Goal: Information Seeking & Learning: Learn about a topic

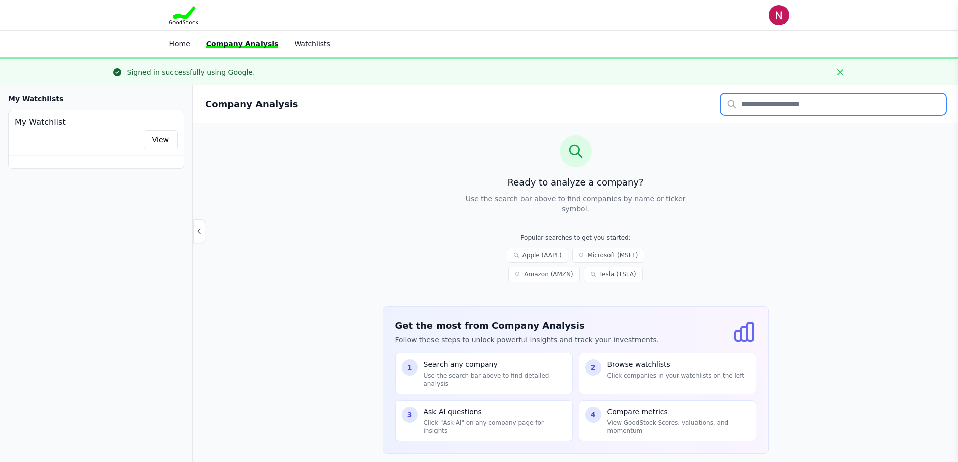
click at [750, 101] on input "text" at bounding box center [833, 104] width 225 height 21
type input "****"
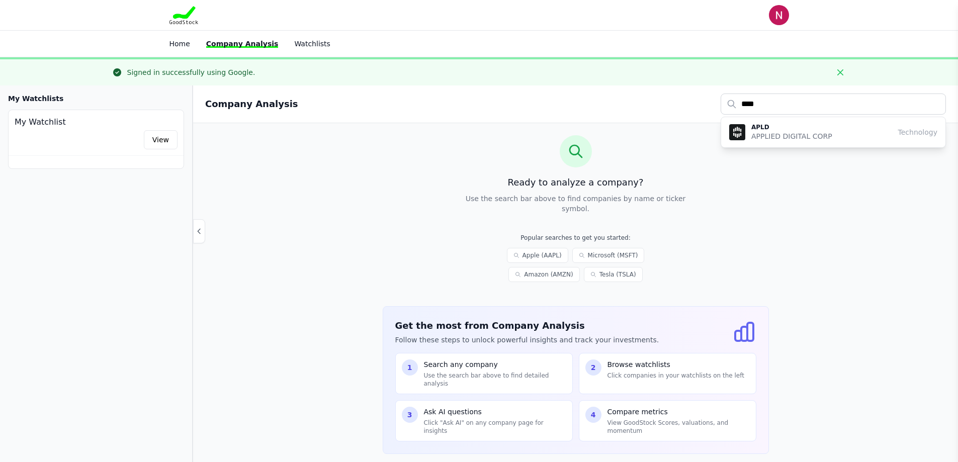
click at [771, 130] on p "APLD" at bounding box center [792, 127] width 81 height 8
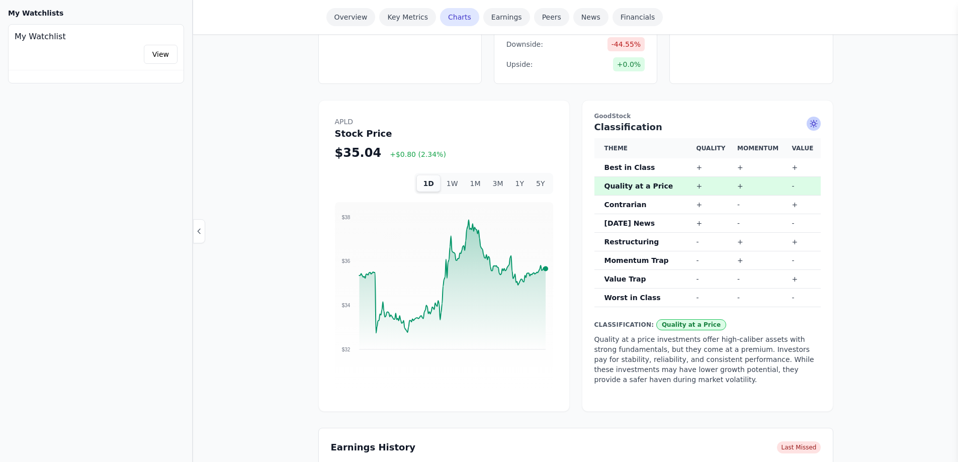
scroll to position [553, 0]
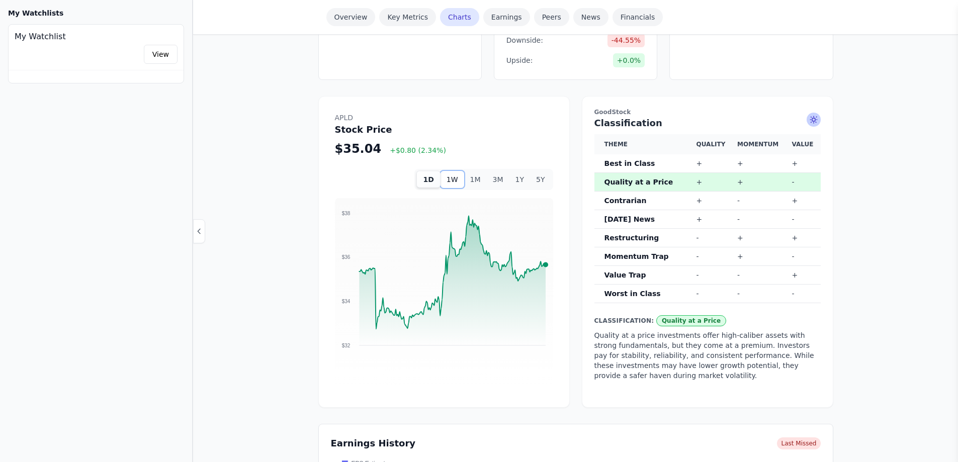
click at [461, 171] on button "1W" at bounding box center [453, 179] width 24 height 17
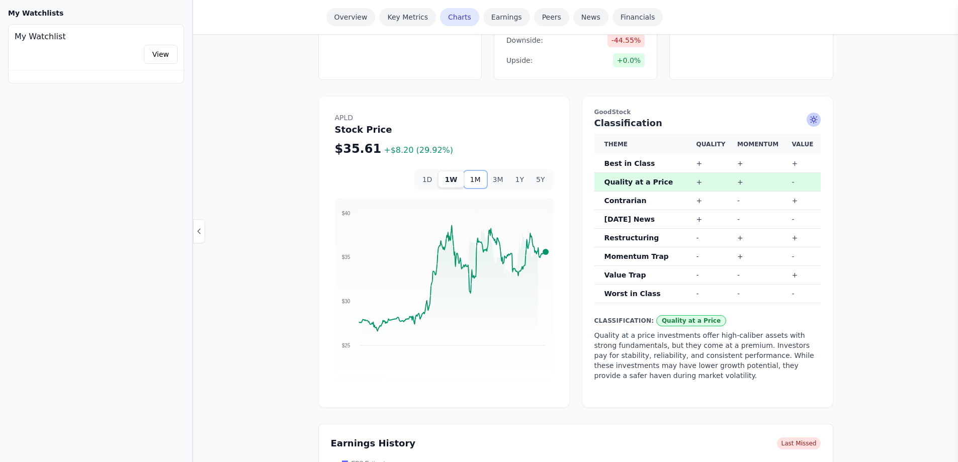
click at [479, 171] on button "1M" at bounding box center [475, 179] width 23 height 17
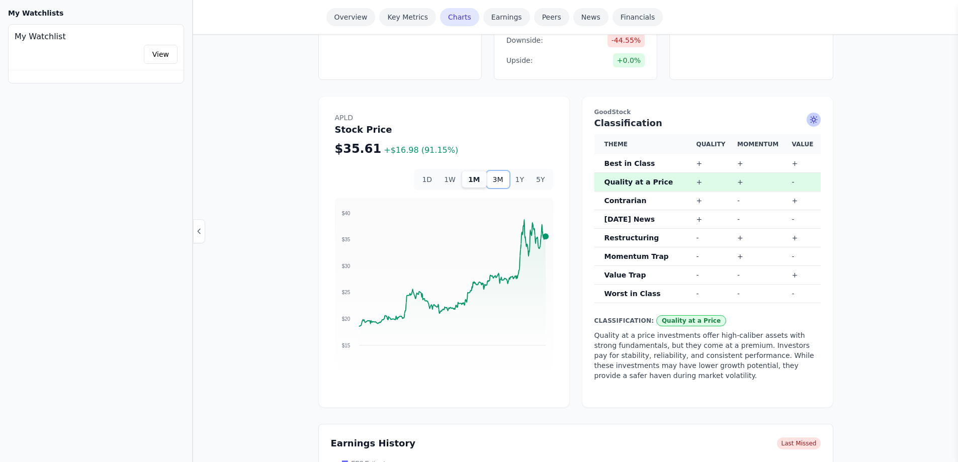
click at [510, 171] on button "3M" at bounding box center [498, 179] width 23 height 17
click at [523, 171] on button "1Y" at bounding box center [520, 179] width 21 height 17
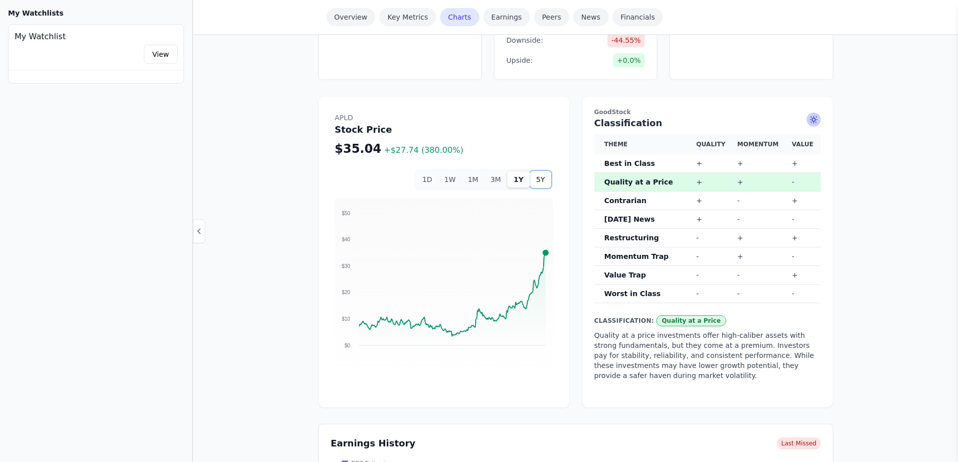
click at [539, 171] on button "5Y" at bounding box center [540, 179] width 21 height 17
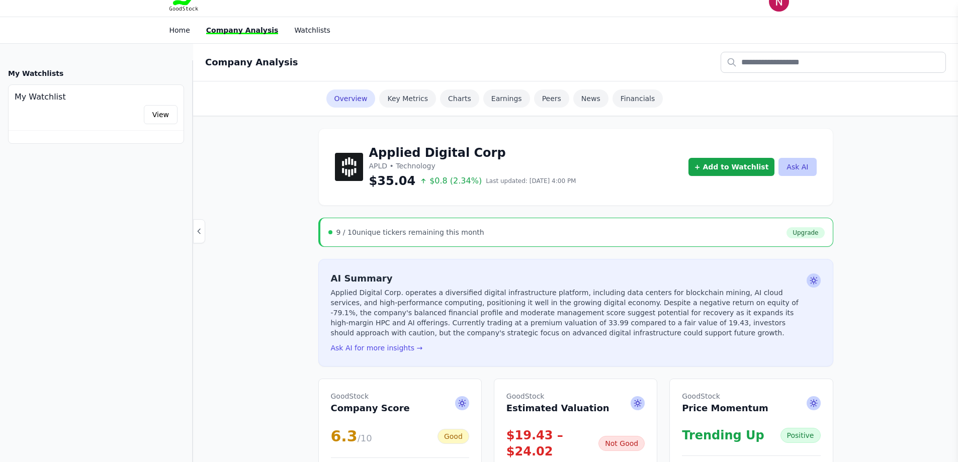
scroll to position [0, 0]
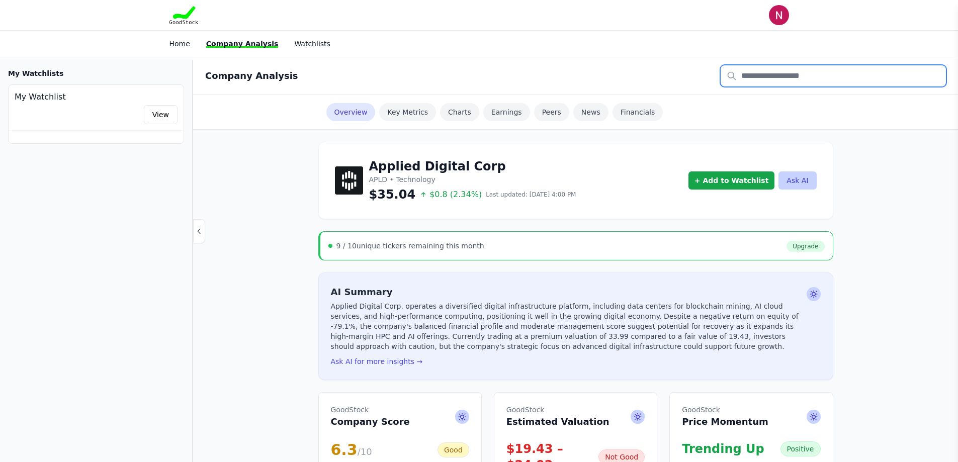
click at [748, 80] on input "text" at bounding box center [833, 75] width 225 height 21
type input "*"
click at [175, 41] on link "Home" at bounding box center [180, 44] width 21 height 8
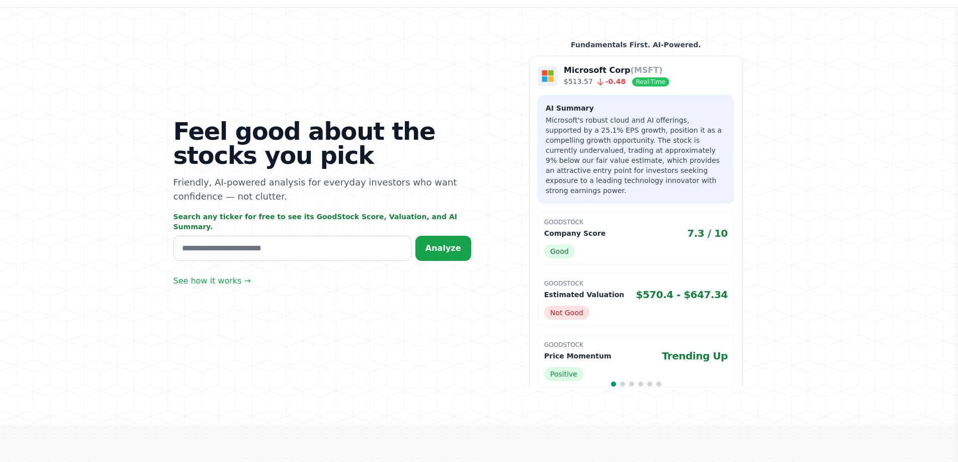
scroll to position [50, 0]
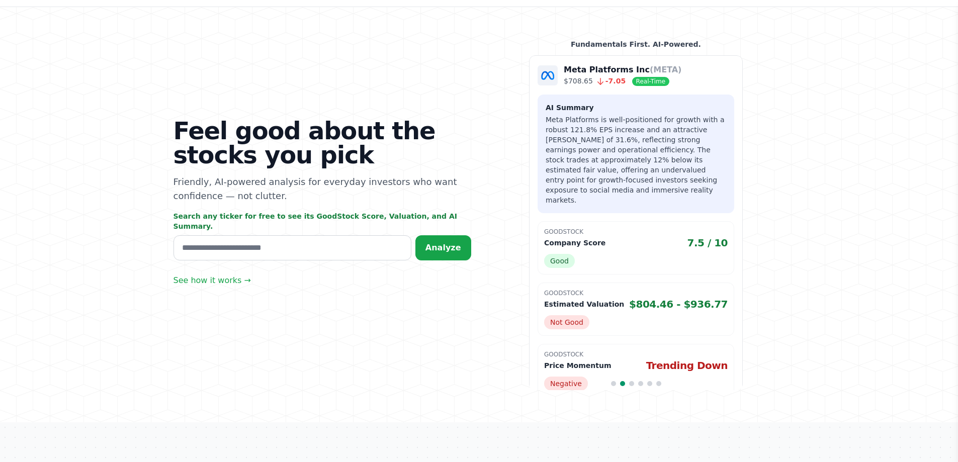
click at [446, 68] on p "Microsoft Corp (MSFT)" at bounding box center [393, 70] width 106 height 12
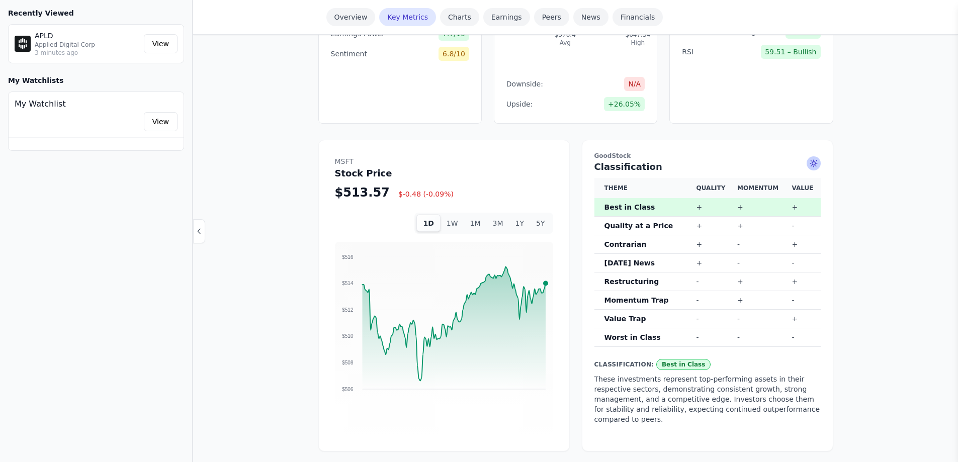
scroll to position [503, 0]
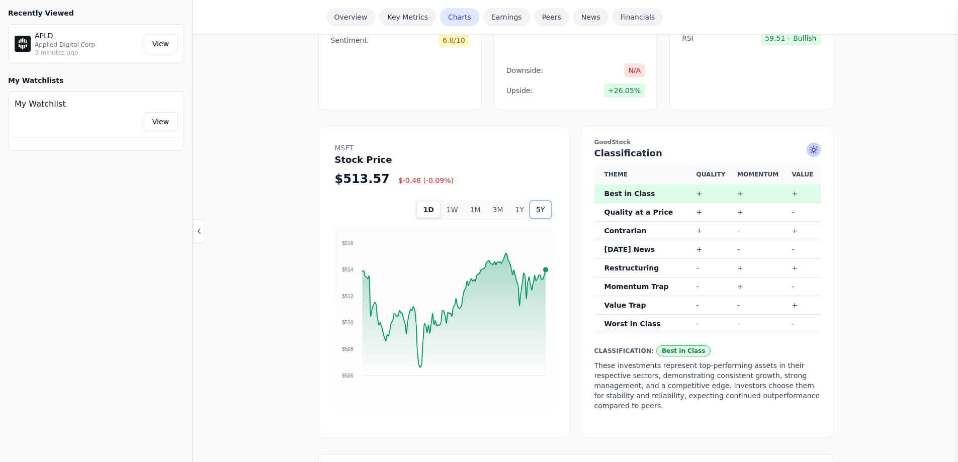
click at [540, 201] on button "5Y" at bounding box center [540, 209] width 21 height 17
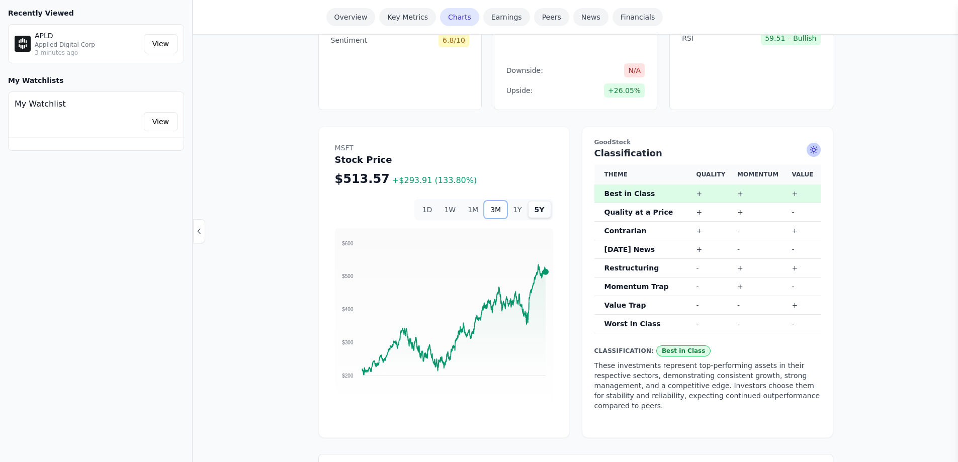
click at [501, 201] on button "3M" at bounding box center [495, 209] width 23 height 17
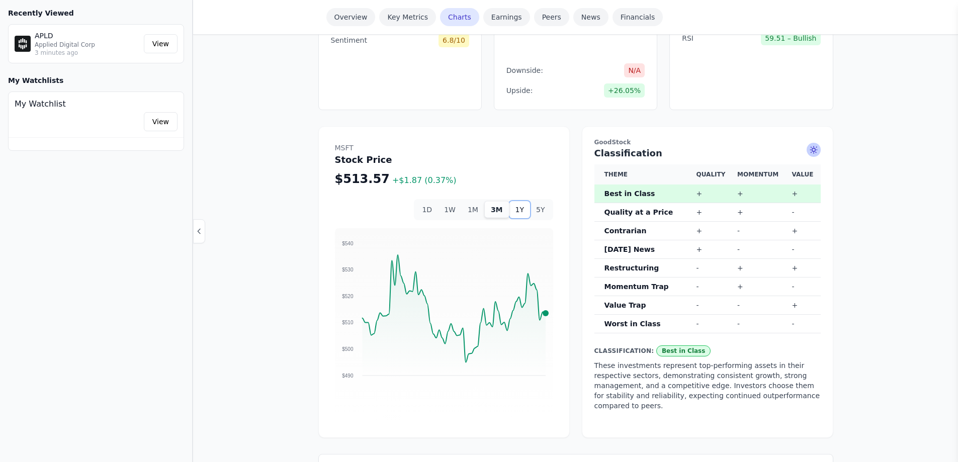
click at [523, 201] on button "1Y" at bounding box center [520, 209] width 21 height 17
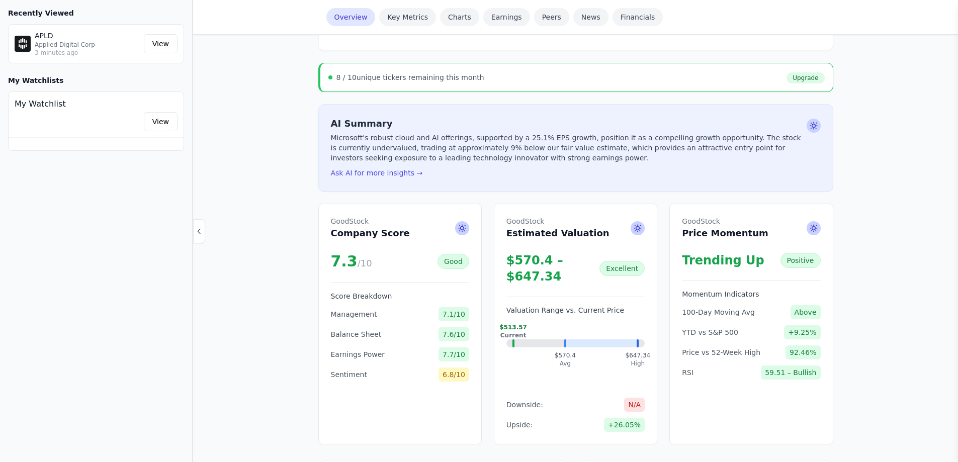
scroll to position [50, 0]
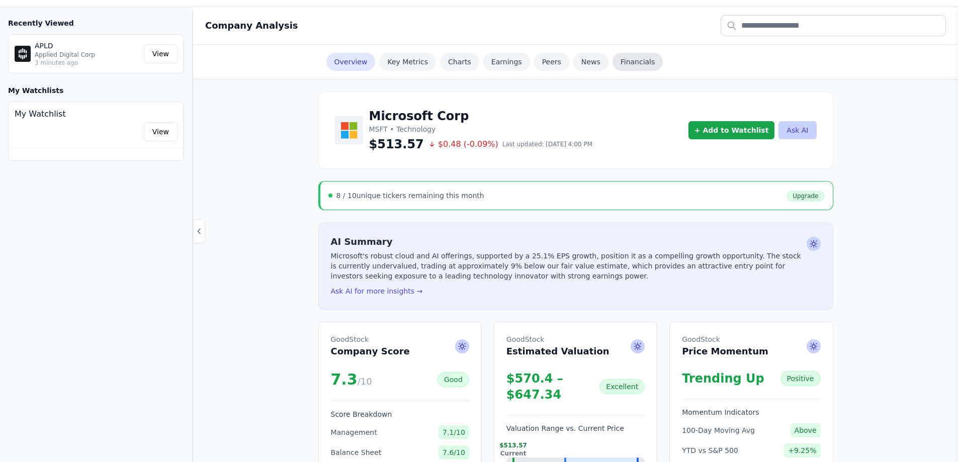
click at [619, 62] on link "Financials" at bounding box center [638, 62] width 51 height 18
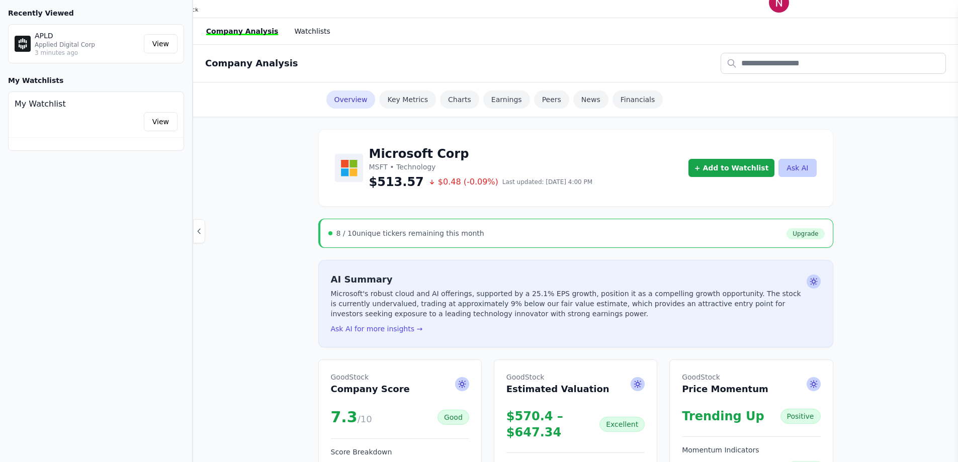
scroll to position [0, 0]
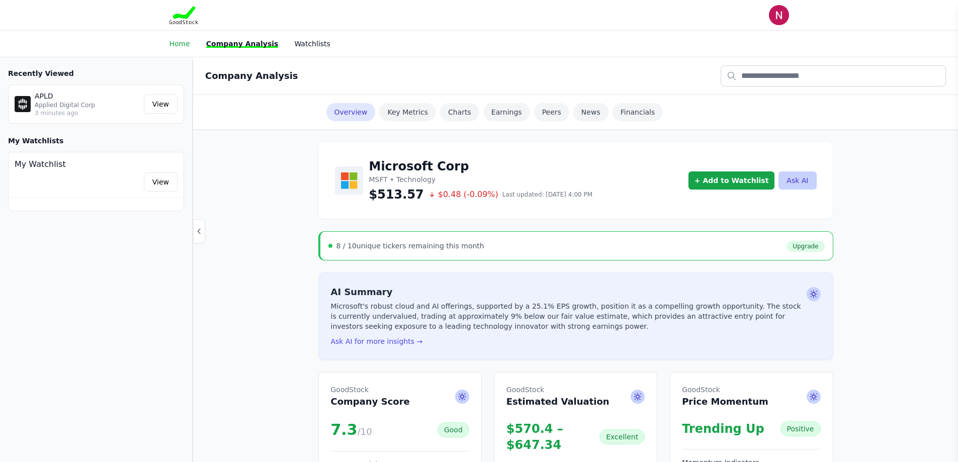
click at [180, 42] on link "Home" at bounding box center [180, 44] width 21 height 8
click at [301, 43] on link "Watchlists" at bounding box center [312, 44] width 36 height 8
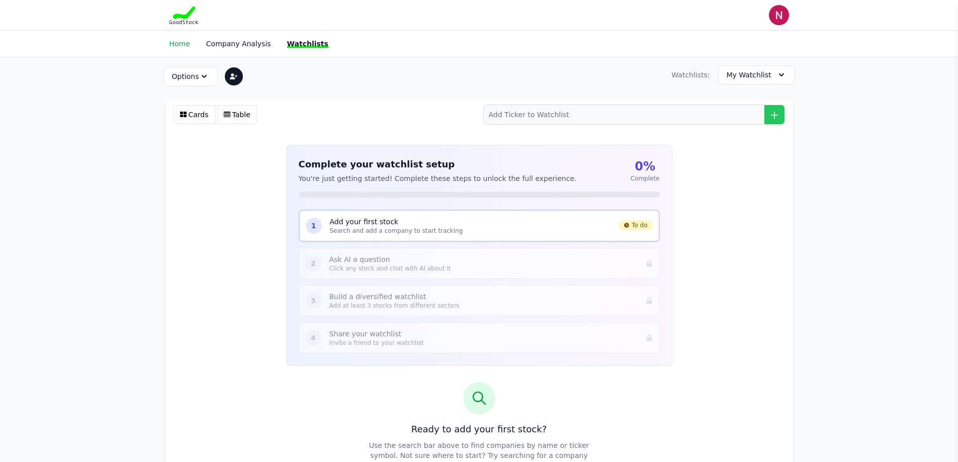
click at [178, 45] on link "Home" at bounding box center [180, 44] width 21 height 8
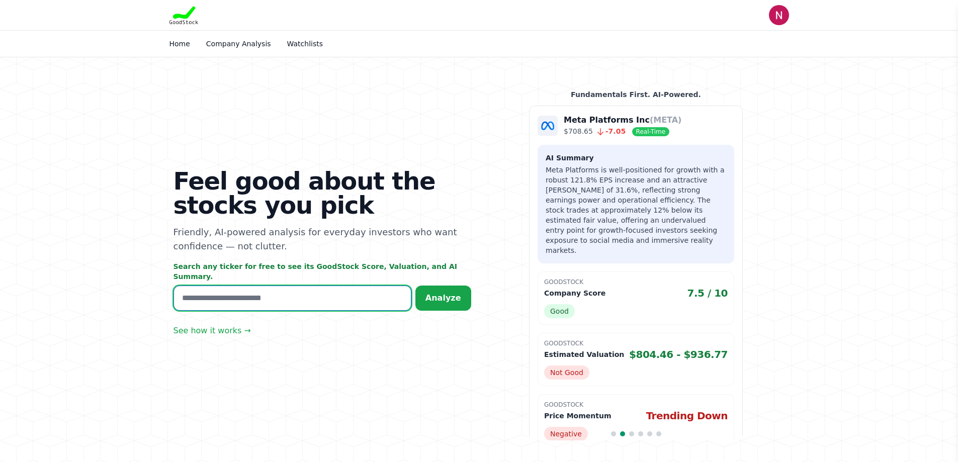
click at [319, 286] on input "text" at bounding box center [293, 298] width 238 height 25
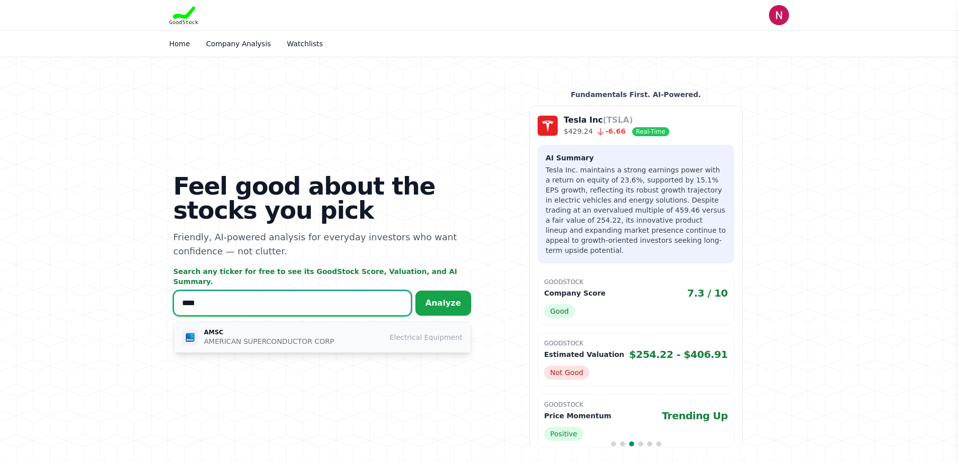
type input "****"
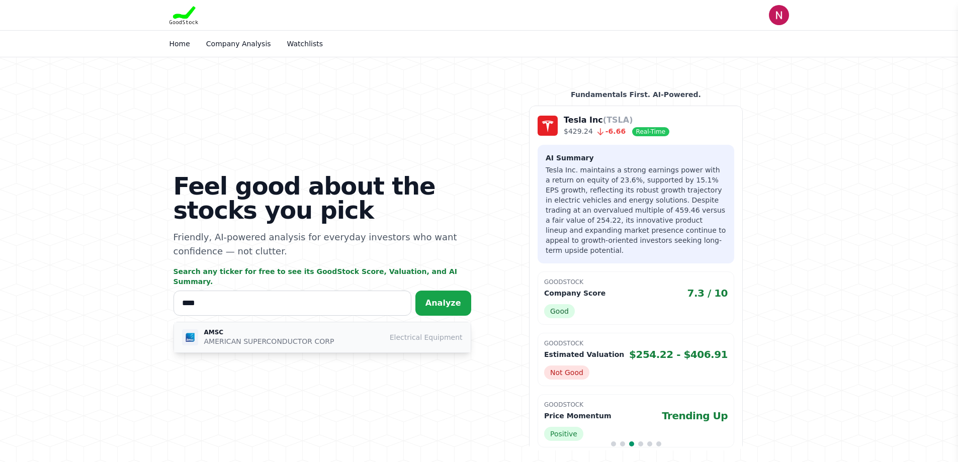
click at [315, 329] on p "AMSC" at bounding box center [269, 333] width 130 height 8
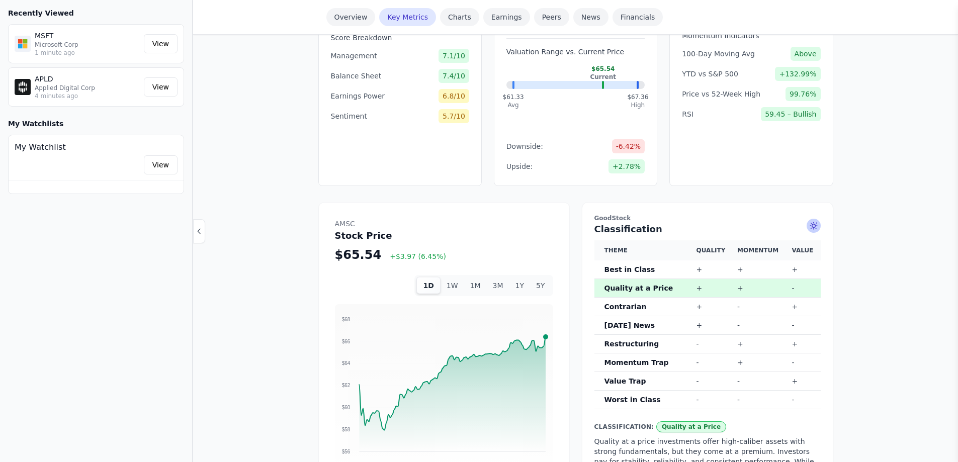
scroll to position [453, 0]
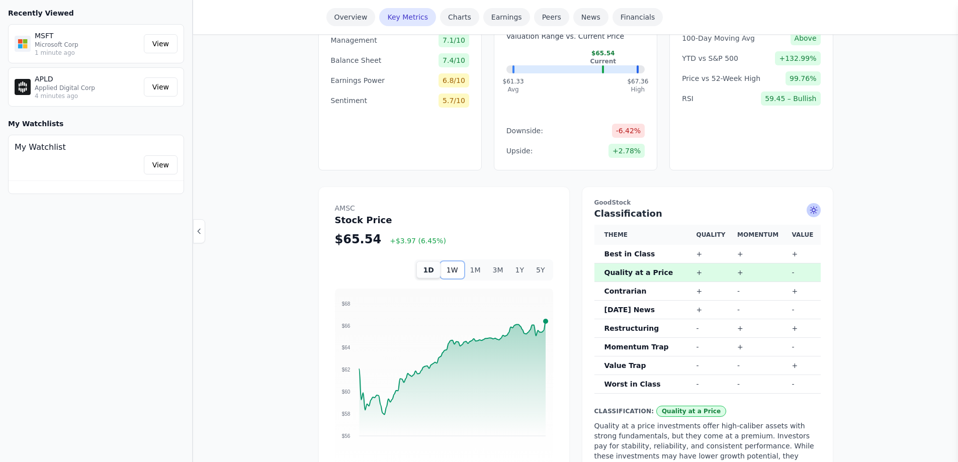
drag, startPoint x: 452, startPoint y: 256, endPoint x: 463, endPoint y: 256, distance: 10.6
click at [453, 262] on button "1W" at bounding box center [453, 270] width 24 height 17
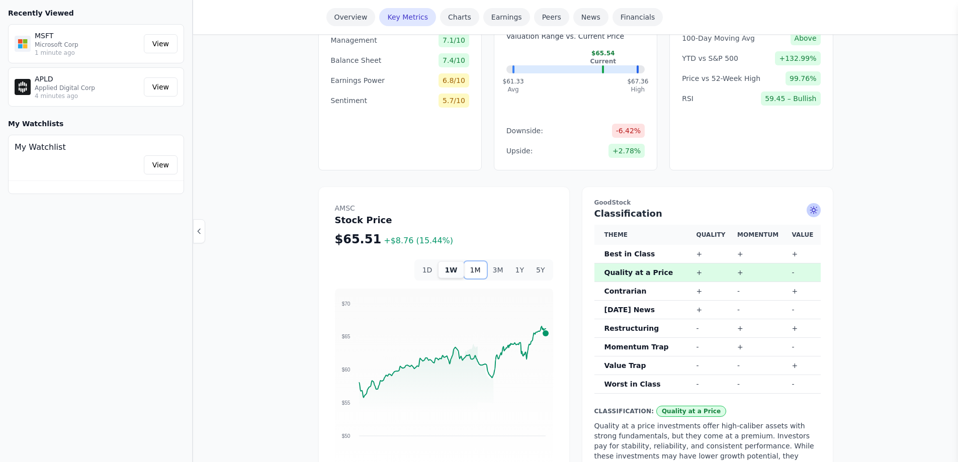
click at [476, 262] on button "1M" at bounding box center [475, 270] width 23 height 17
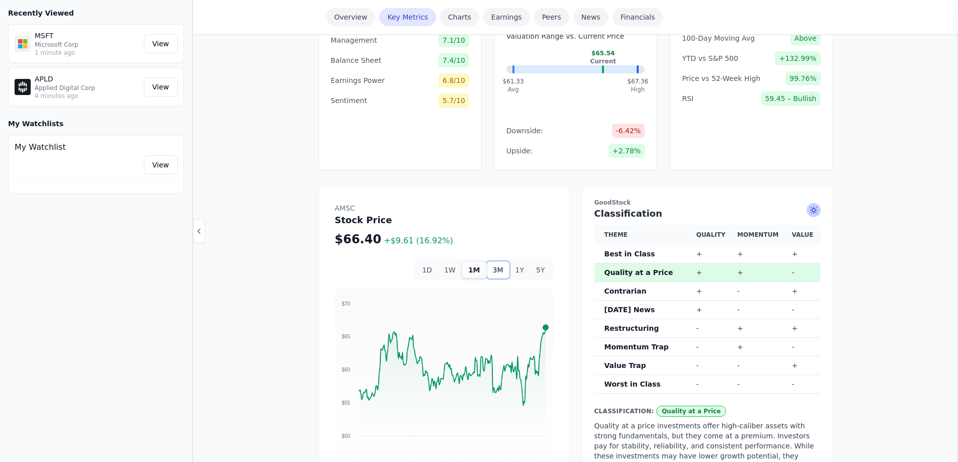
click at [499, 262] on button "3M" at bounding box center [498, 270] width 23 height 17
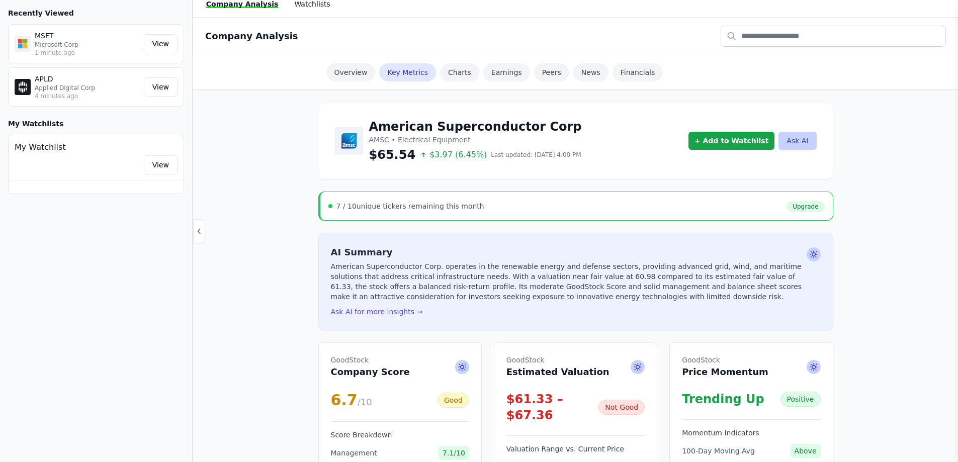
scroll to position [0, 0]
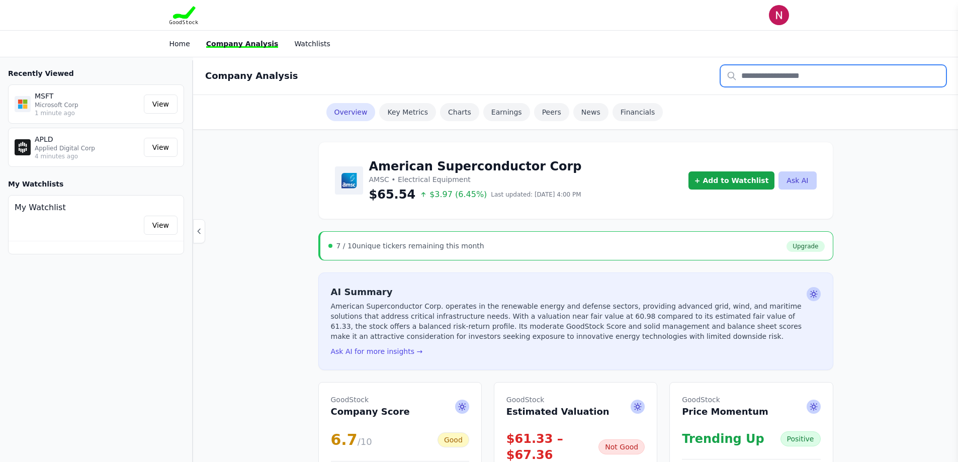
click at [768, 79] on input "text" at bounding box center [833, 75] width 225 height 21
type input "*"
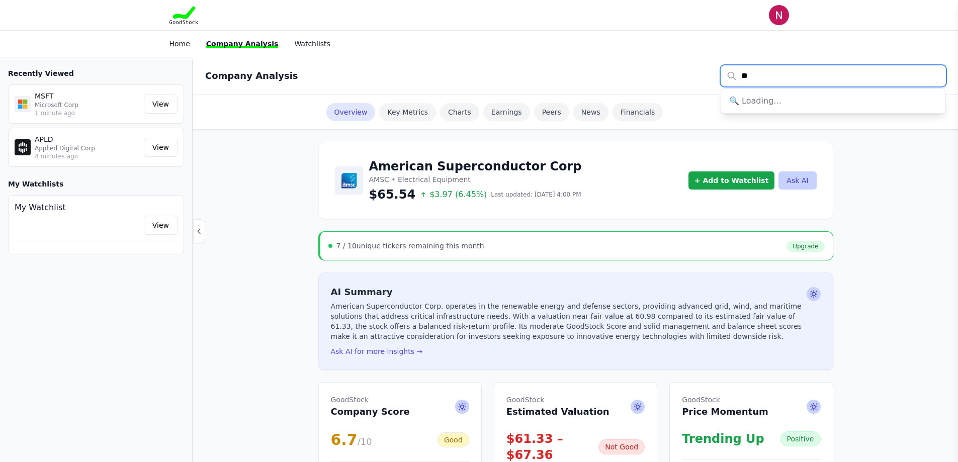
type input "*"
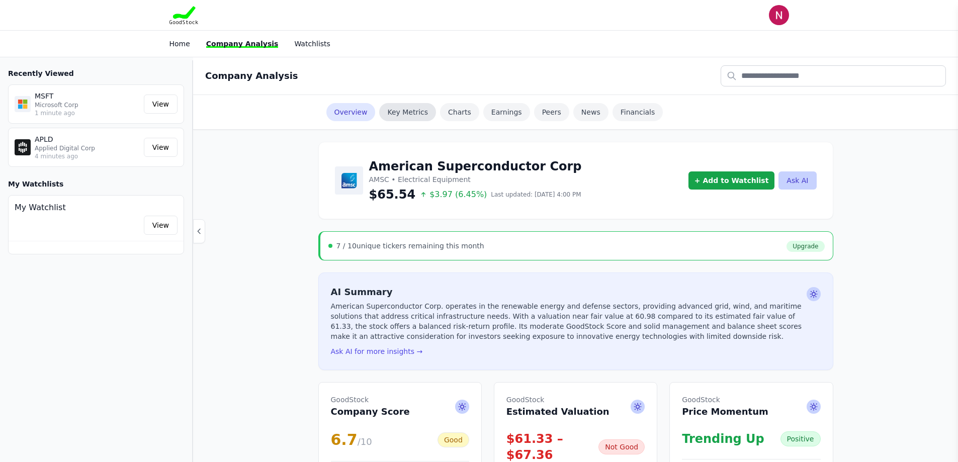
click at [407, 110] on link "Key Metrics" at bounding box center [407, 112] width 57 height 18
click at [183, 42] on link "Home" at bounding box center [180, 44] width 21 height 8
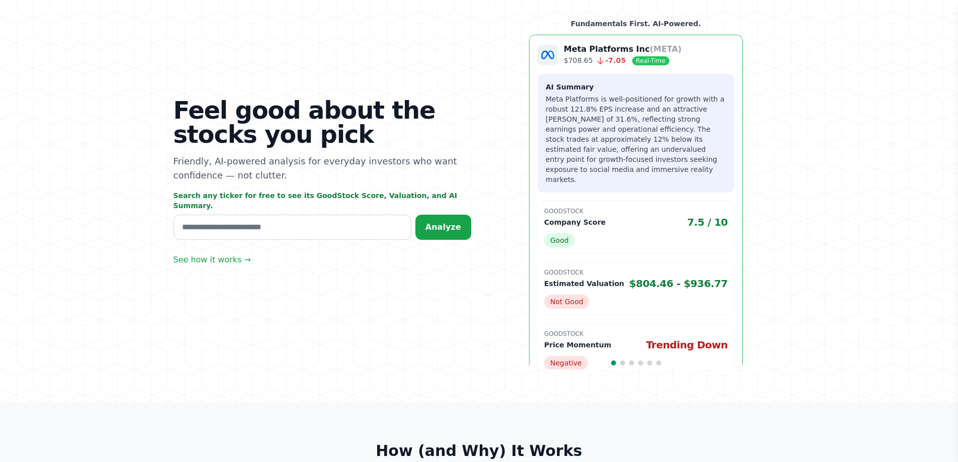
scroll to position [50, 0]
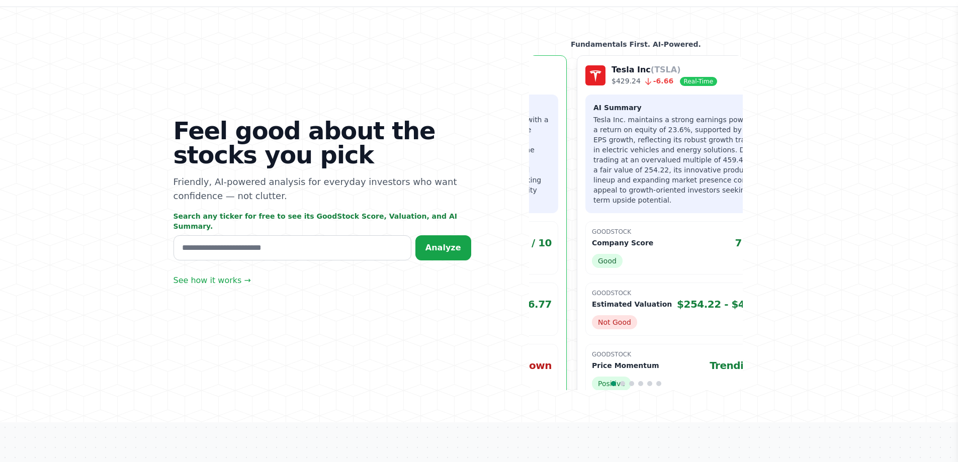
click at [488, 181] on div "Feel good about the stocks you pick Friendly, AI-powered analysis for everyday …" at bounding box center [479, 215] width 644 height 416
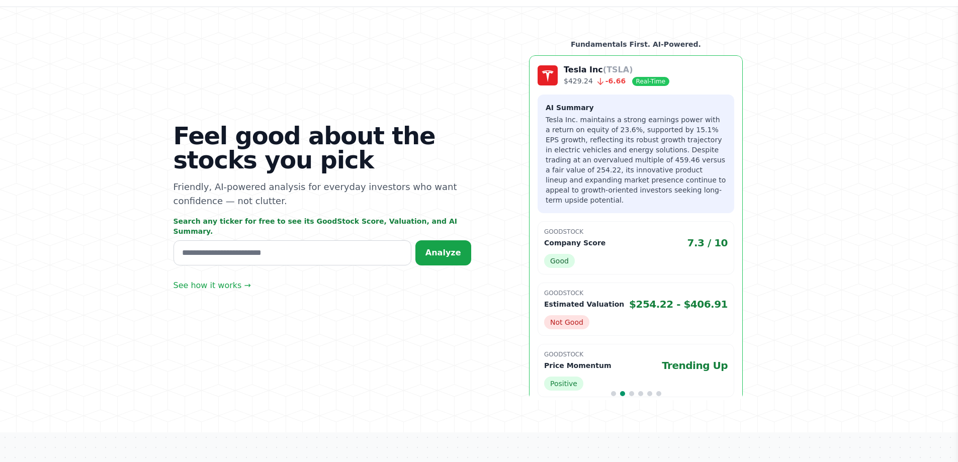
click at [462, 196] on div "Feel good about the stocks you pick Friendly, AI-powered analysis for everyday …" at bounding box center [479, 220] width 644 height 426
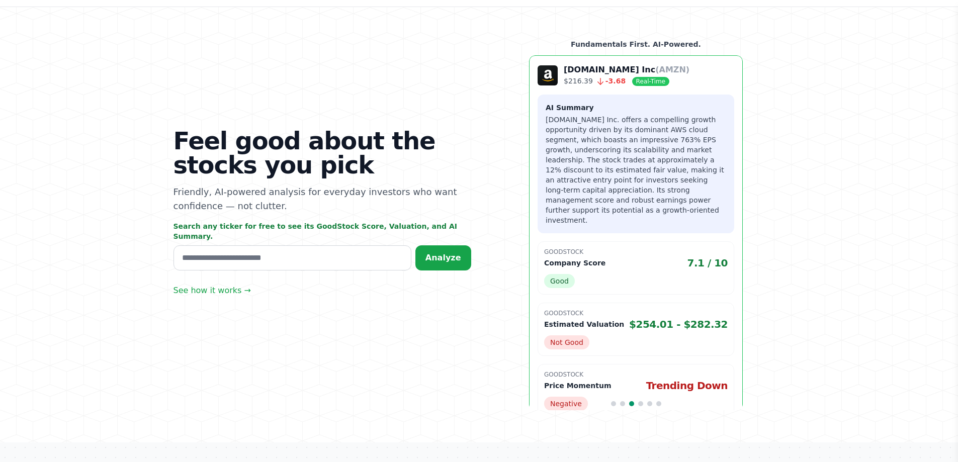
click at [462, 197] on div "Feel good about the stocks you pick Friendly, AI-powered analysis for everyday …" at bounding box center [479, 225] width 644 height 436
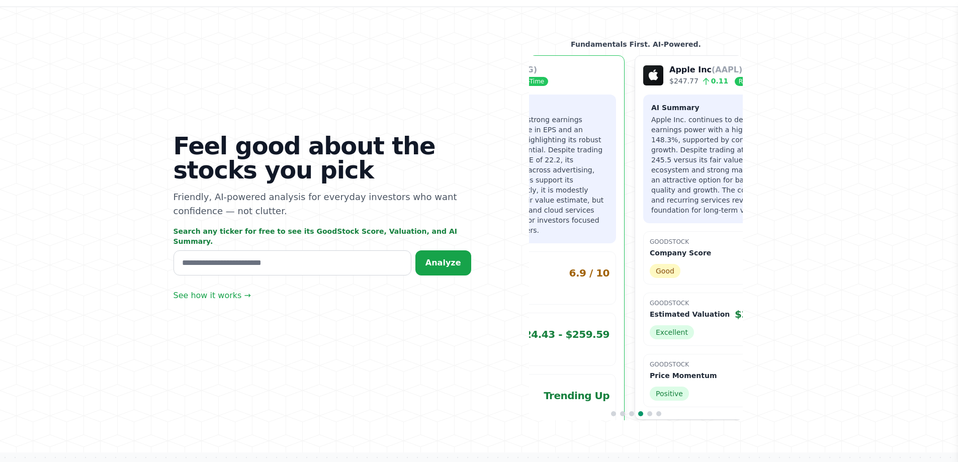
click at [448, 184] on div "Feel good about the stocks you pick Friendly, AI-powered analysis for everyday …" at bounding box center [479, 230] width 644 height 446
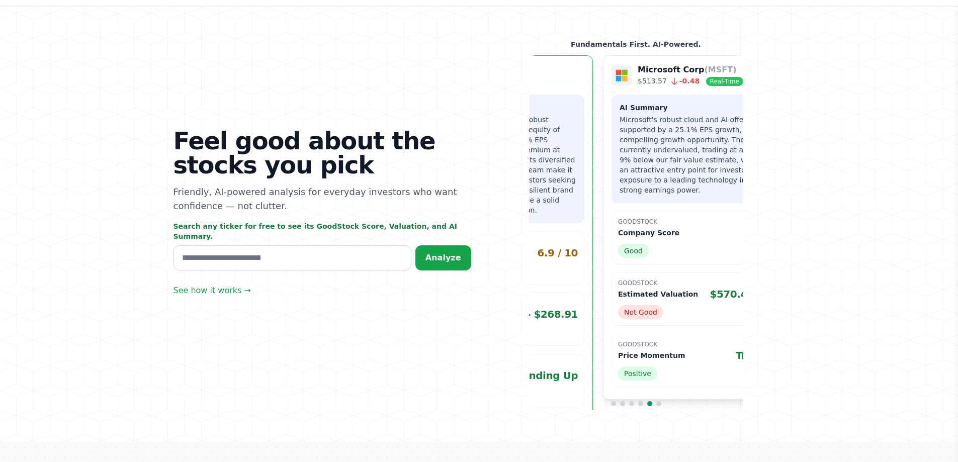
click at [449, 180] on div "Feel good about the stocks you pick Friendly, AI-powered analysis for everyday …" at bounding box center [479, 225] width 644 height 436
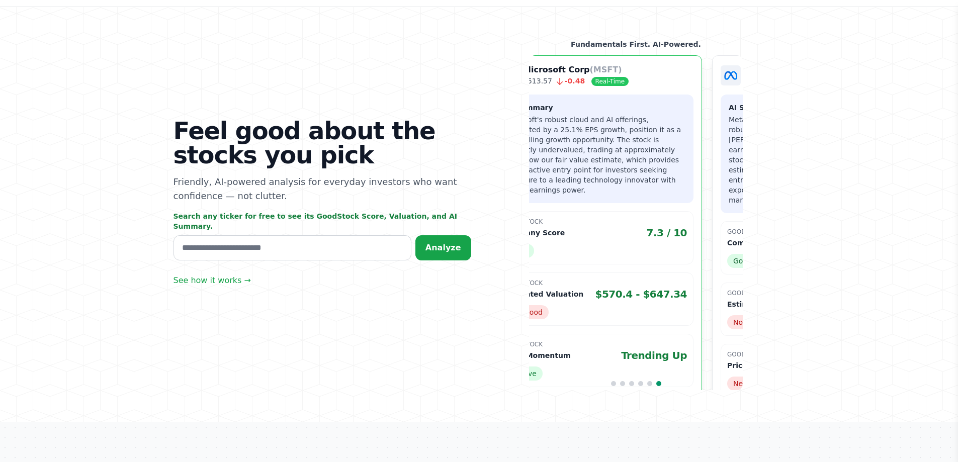
click at [498, 192] on div "Feel good about the stocks you pick Friendly, AI-powered analysis for everyday …" at bounding box center [479, 215] width 644 height 416
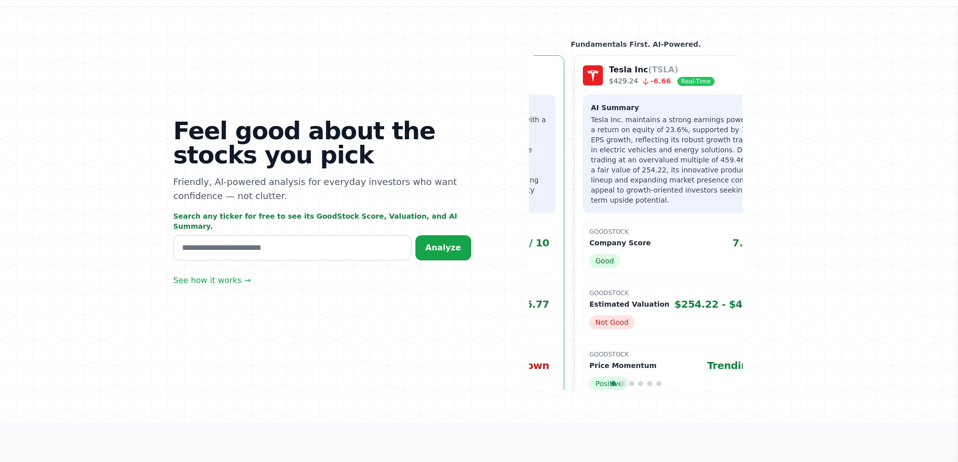
click at [480, 193] on div "Feel good about the stocks you pick Friendly, AI-powered analysis for everyday …" at bounding box center [479, 215] width 644 height 416
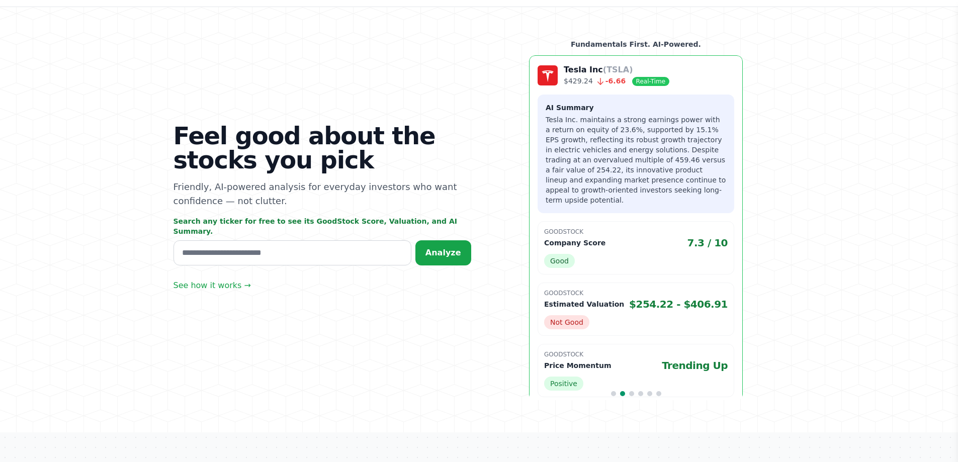
click at [492, 197] on div "Feel good about the stocks you pick Friendly, AI-powered analysis for everyday …" at bounding box center [479, 220] width 644 height 426
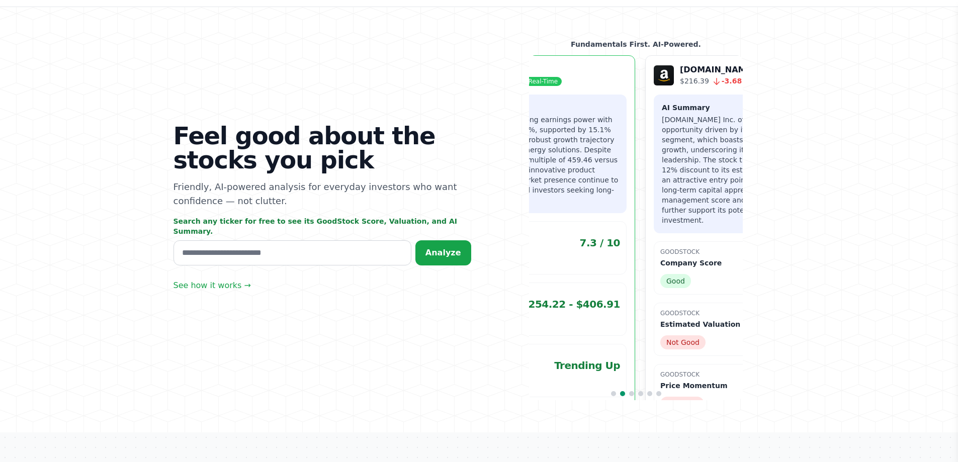
click at [500, 202] on div "Feel good about the stocks you pick Friendly, AI-powered analysis for everyday …" at bounding box center [479, 220] width 644 height 426
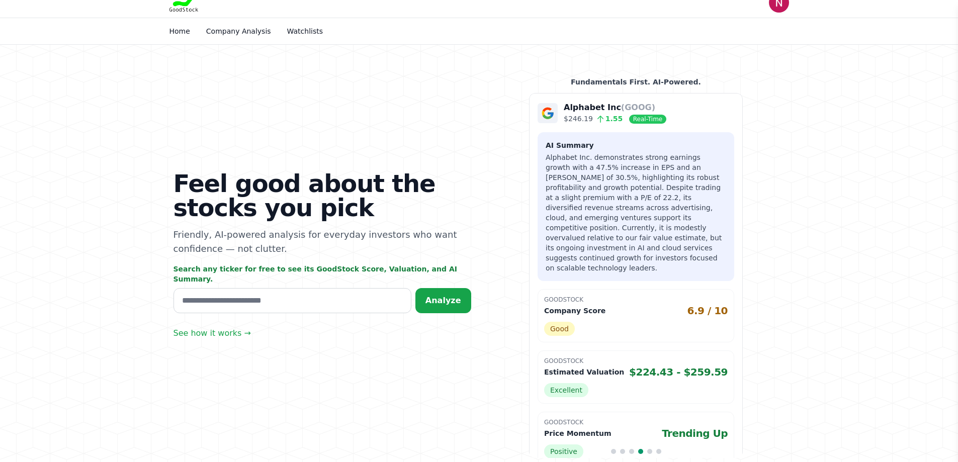
scroll to position [11, 0]
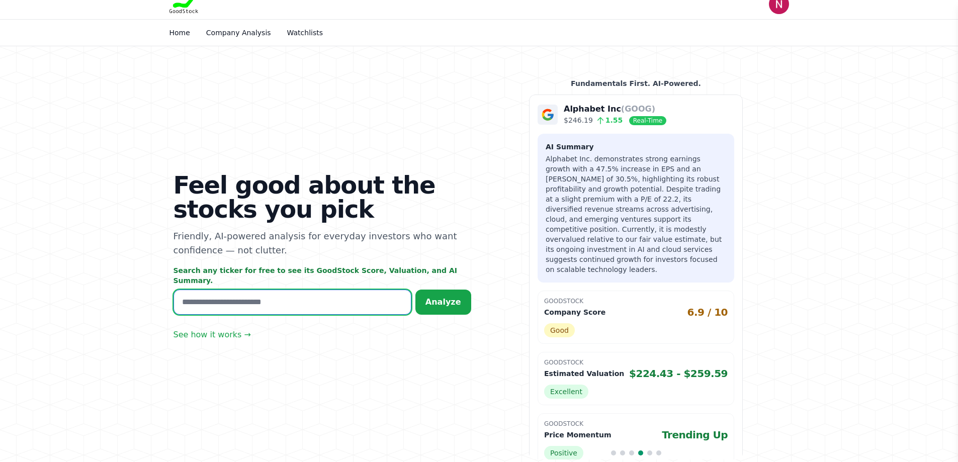
click at [337, 305] on input "text" at bounding box center [293, 302] width 238 height 25
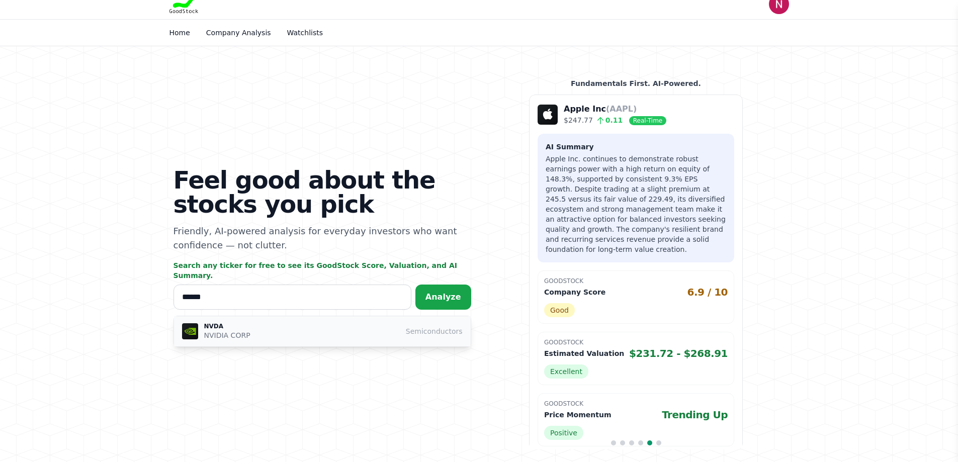
click at [285, 326] on div "NVDA NVIDIA CORP Semiconductors" at bounding box center [322, 331] width 281 height 18
type input "****"
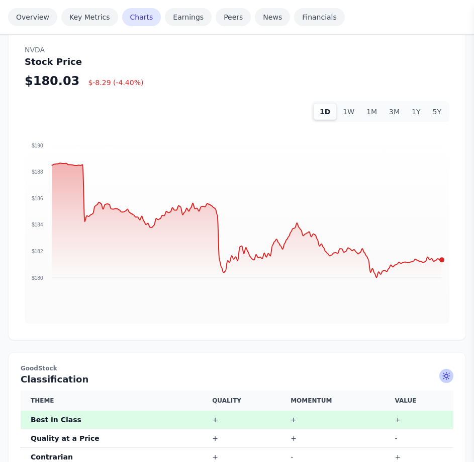
scroll to position [604, 0]
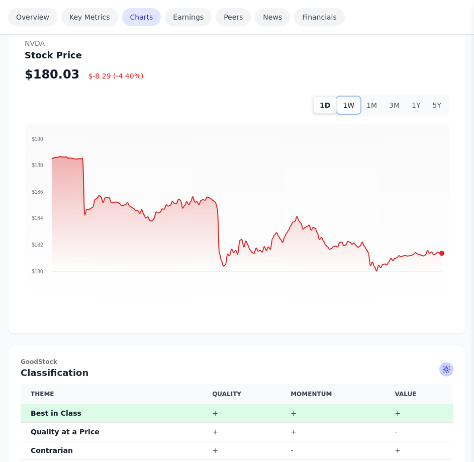
click at [357, 98] on button "1W" at bounding box center [349, 105] width 24 height 17
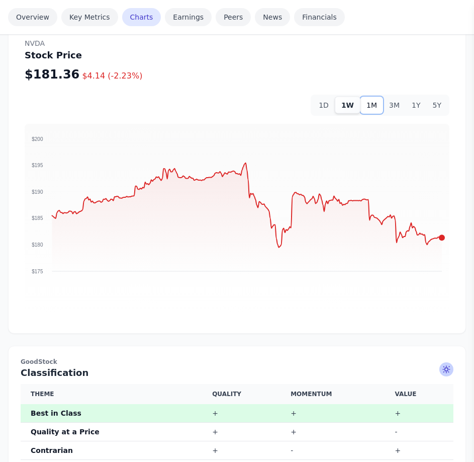
click at [379, 97] on button "1M" at bounding box center [372, 105] width 23 height 17
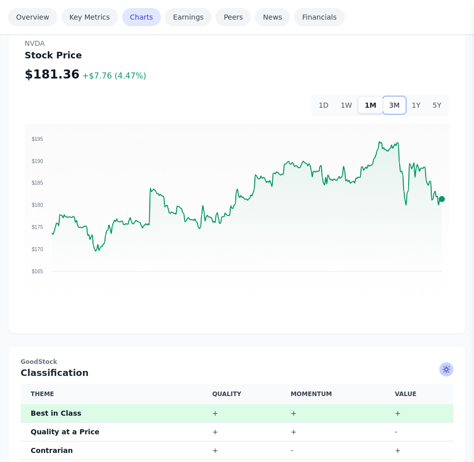
click at [397, 98] on button "3M" at bounding box center [394, 105] width 23 height 17
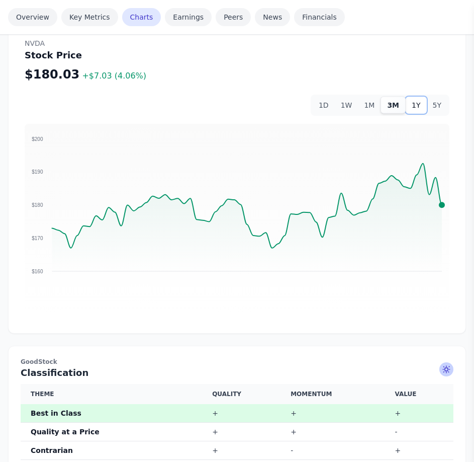
click at [420, 97] on button "1Y" at bounding box center [416, 105] width 21 height 17
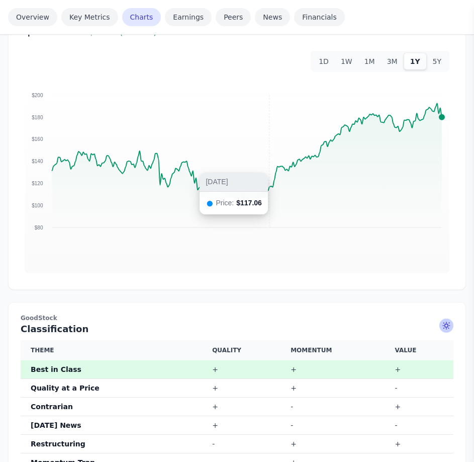
scroll to position [654, 0]
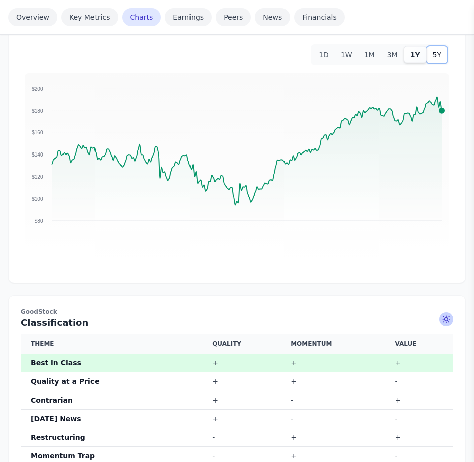
click at [442, 46] on button "5Y" at bounding box center [437, 54] width 21 height 17
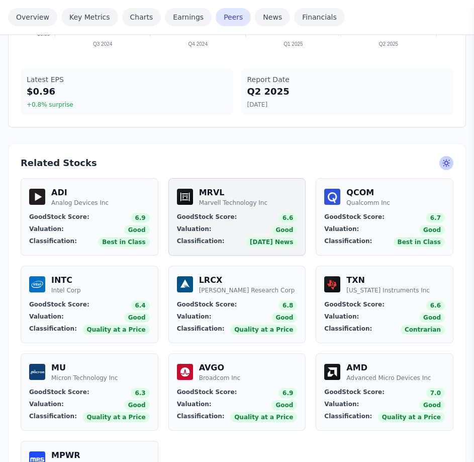
scroll to position [1409, 0]
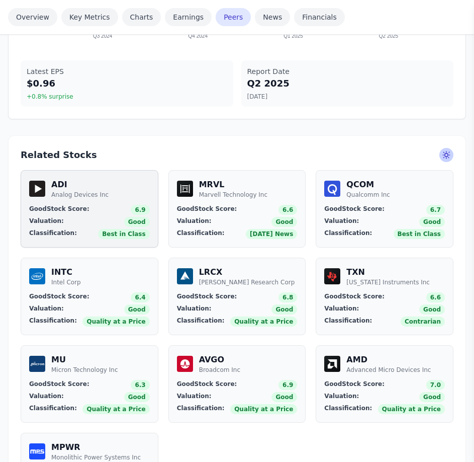
click at [99, 205] on div "GoodStock Score: 6.9 Valuation: Good Classification: Best in Class" at bounding box center [89, 222] width 121 height 34
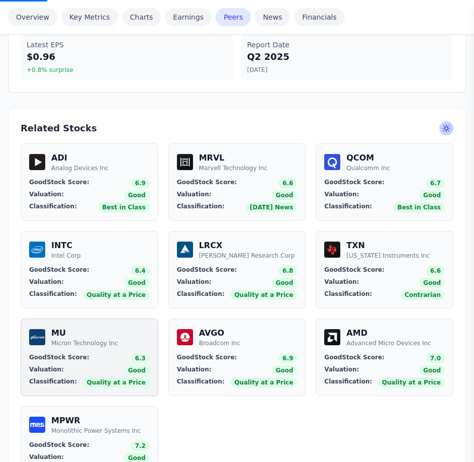
scroll to position [1560, 0]
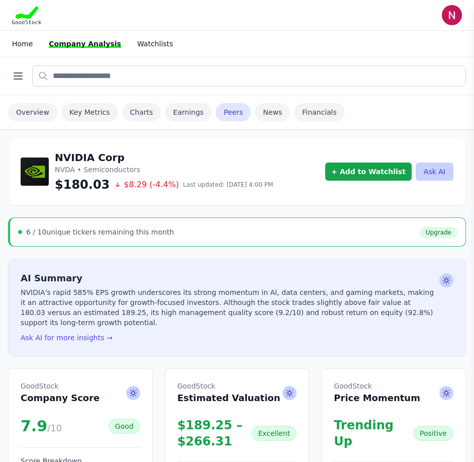
scroll to position [1560, 0]
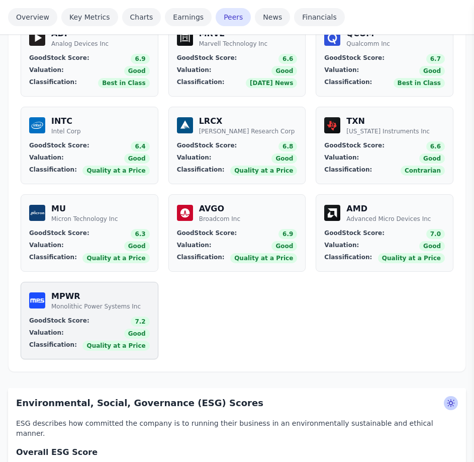
click at [105, 316] on div "GoodStock Score: 7.2" at bounding box center [89, 321] width 121 height 10
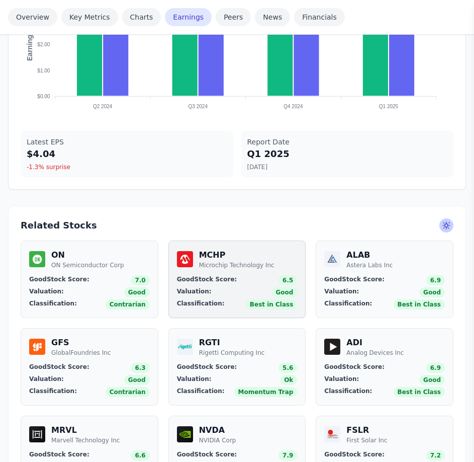
scroll to position [1409, 0]
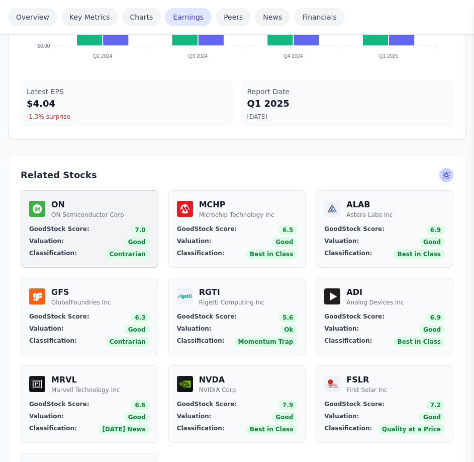
click at [116, 237] on div "Valuation: Good" at bounding box center [89, 242] width 121 height 10
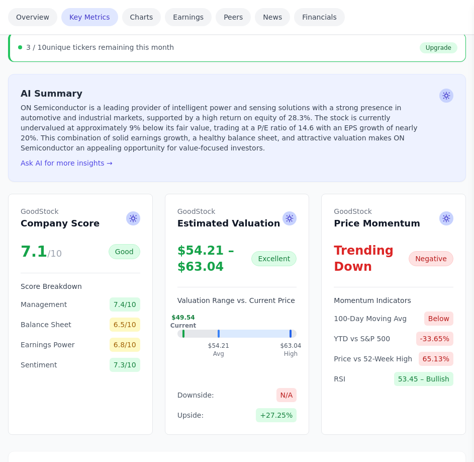
scroll to position [201, 0]
